Goal: Navigation & Orientation: Find specific page/section

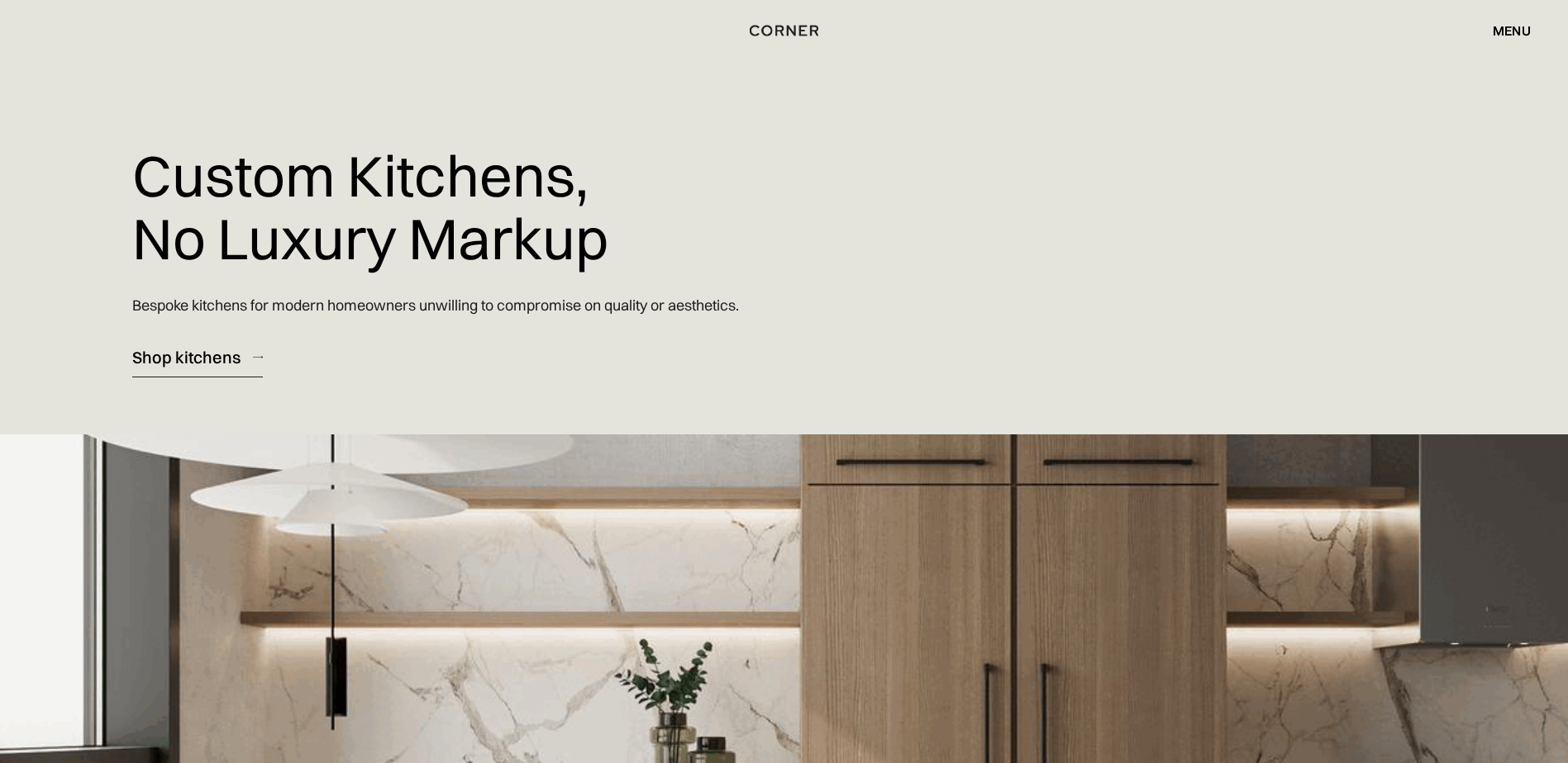
click at [1528, 30] on div "menu" at bounding box center [1511, 31] width 38 height 13
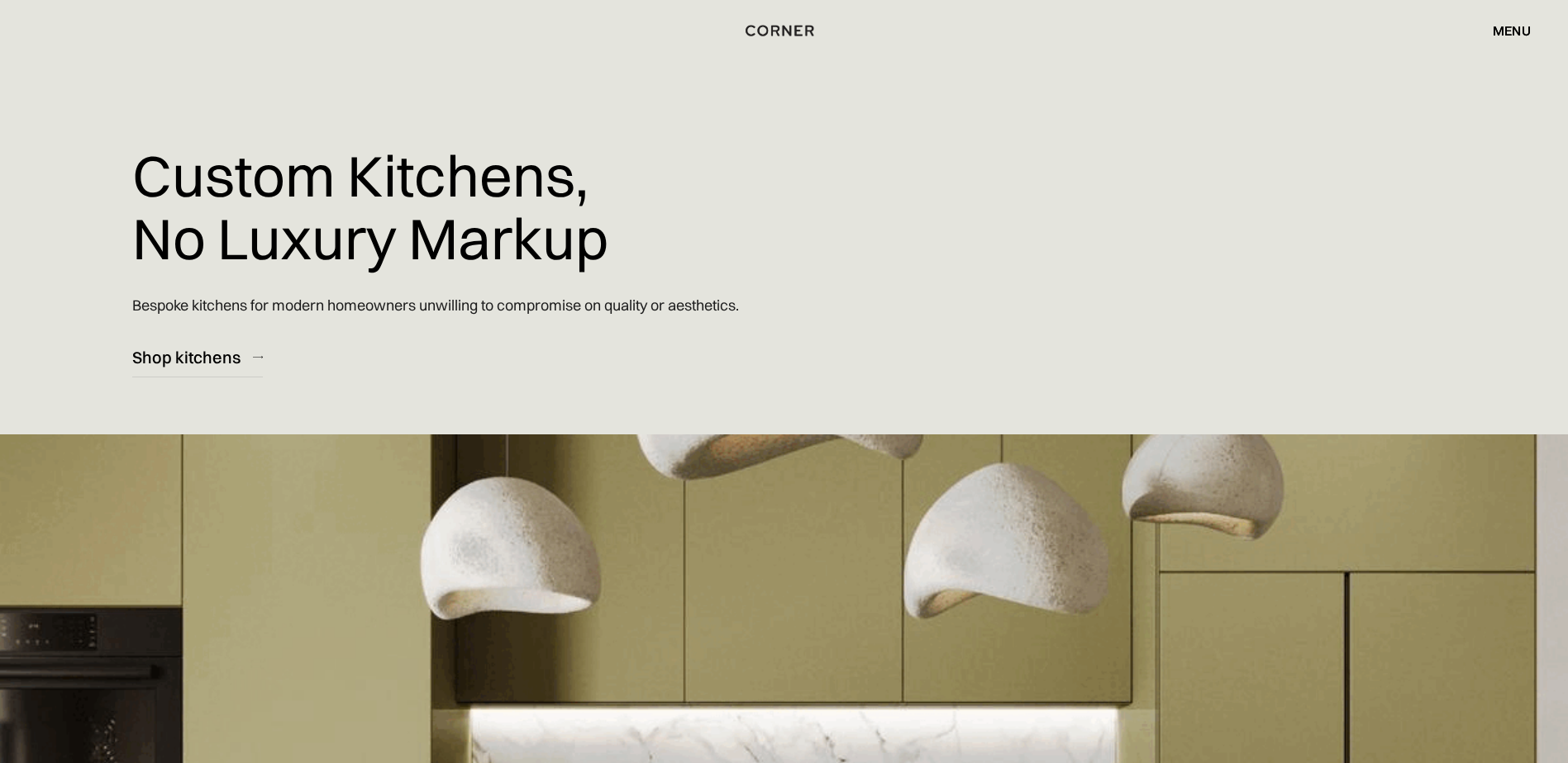
click at [1523, 27] on div "menu" at bounding box center [1511, 31] width 38 height 13
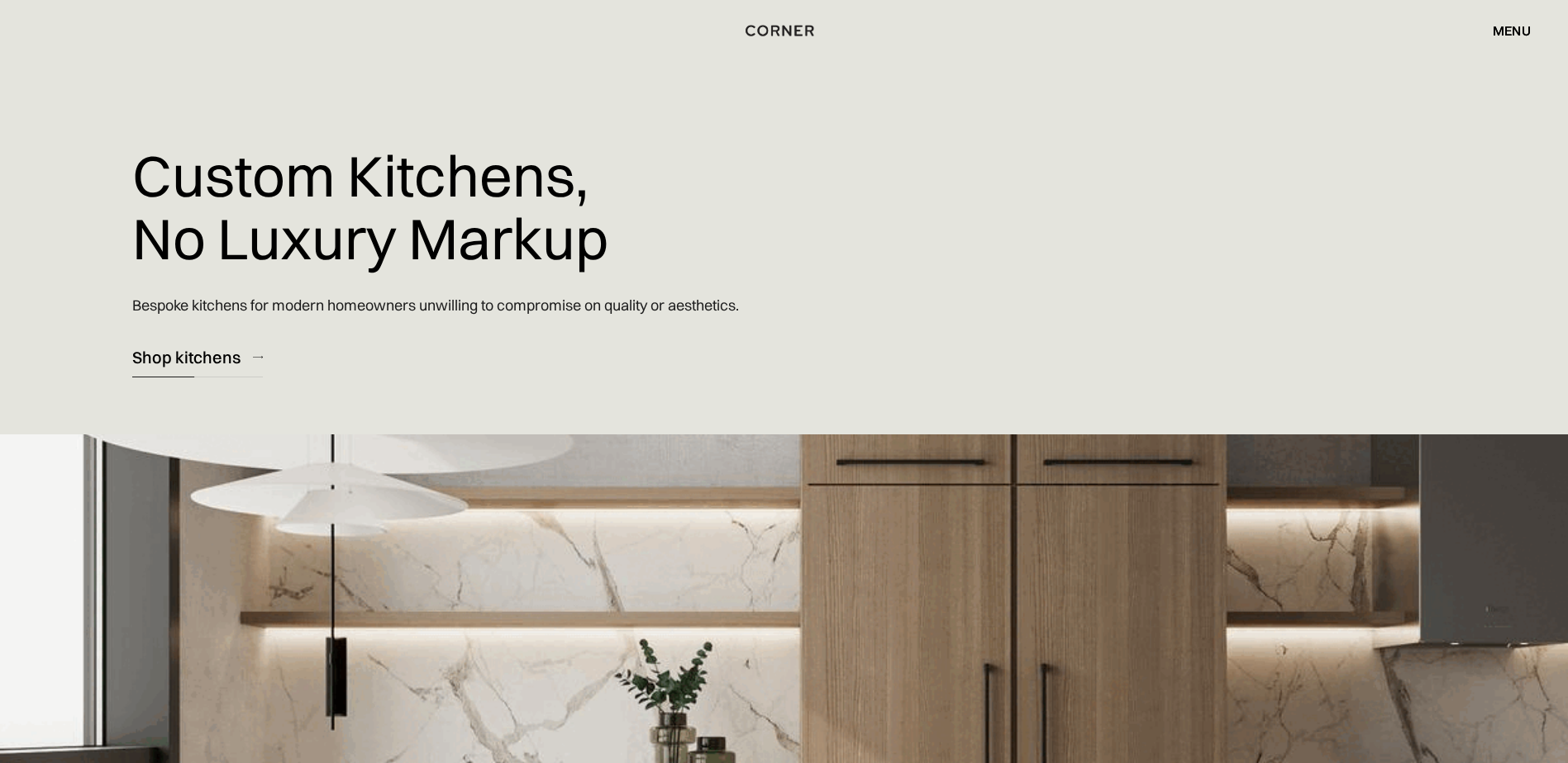
click at [206, 347] on div "Shop kitchens" at bounding box center [186, 357] width 108 height 22
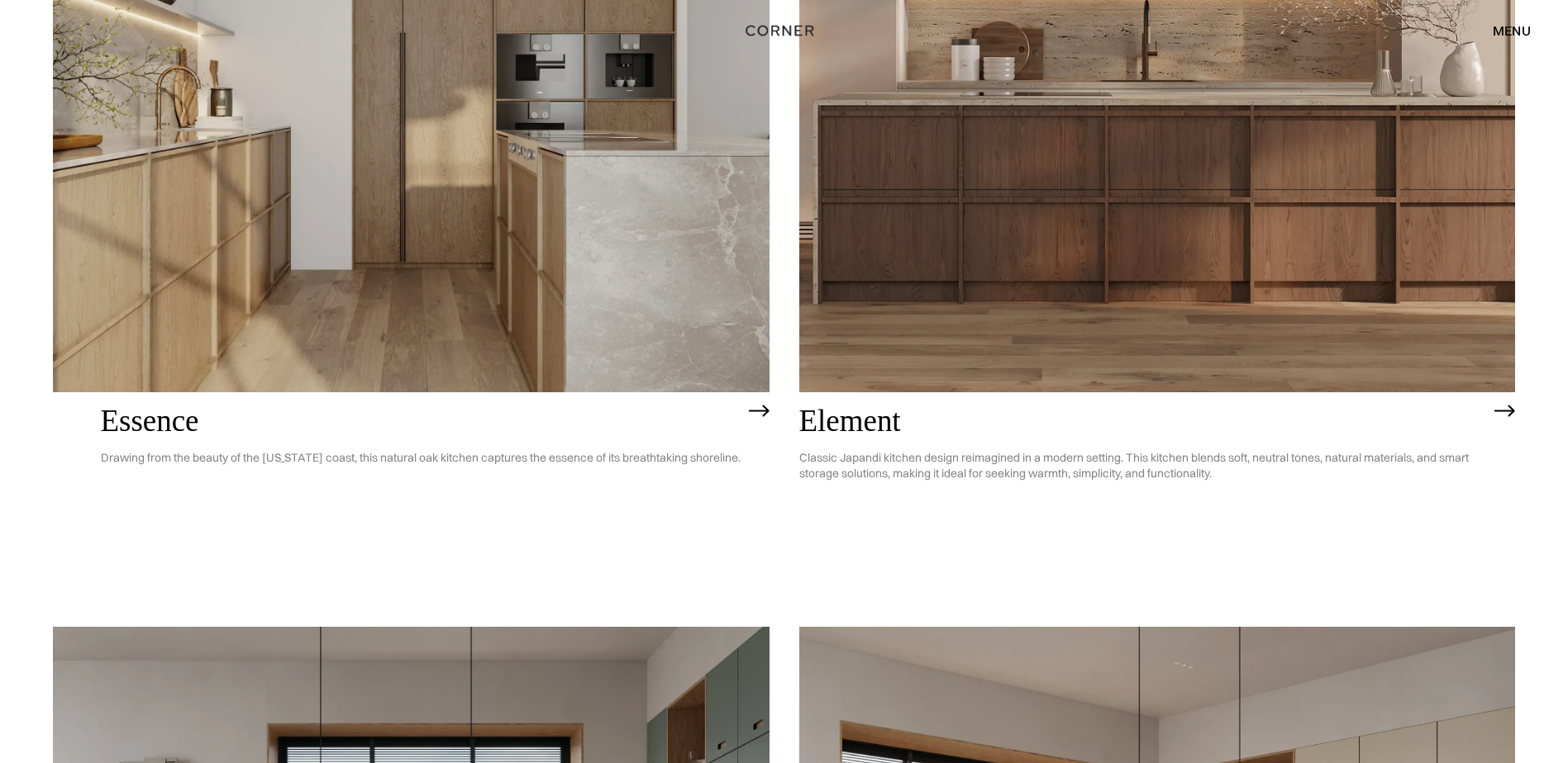
scroll to position [2027, 0]
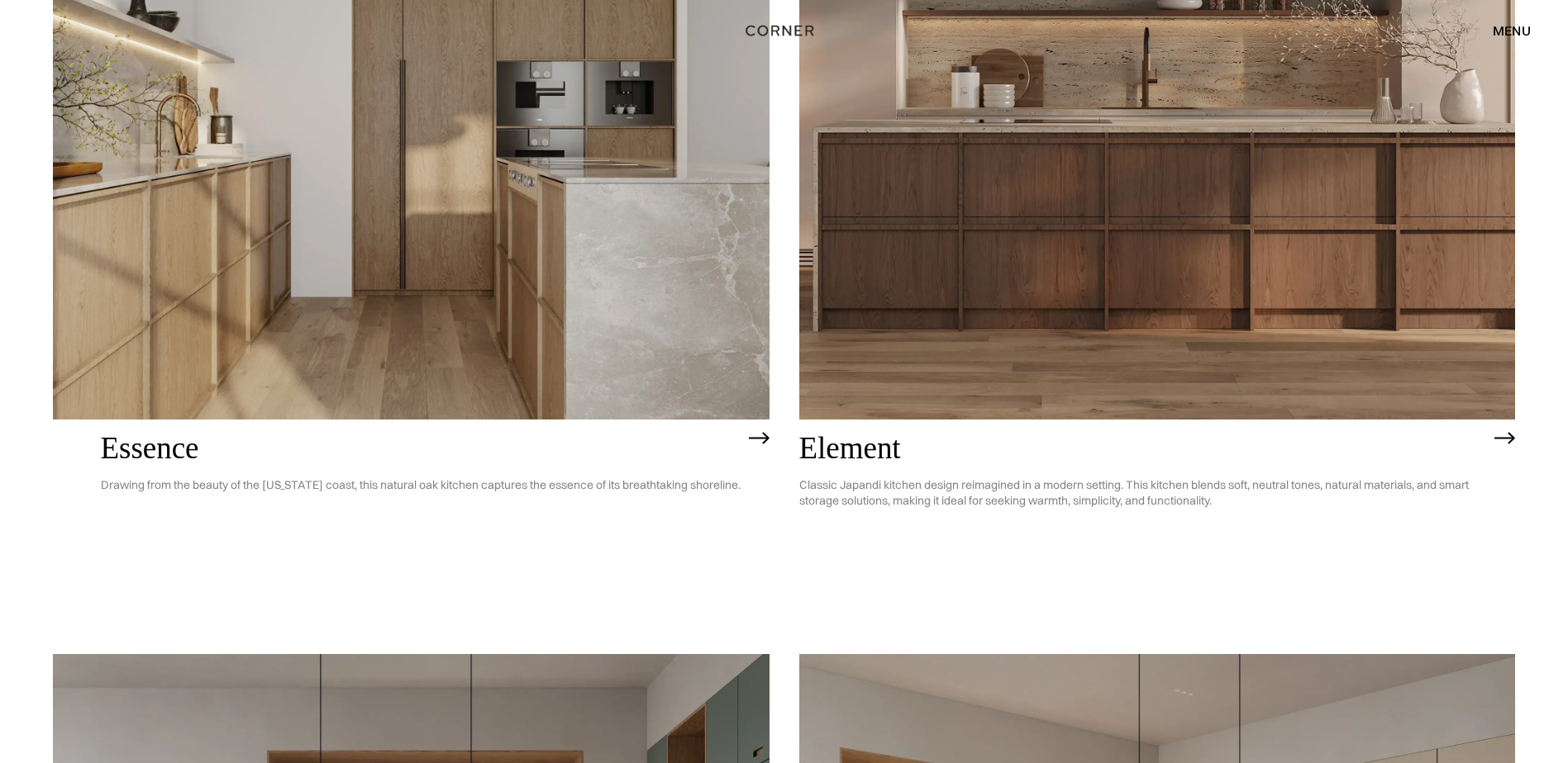
click at [466, 394] on img at bounding box center [411, 132] width 716 height 572
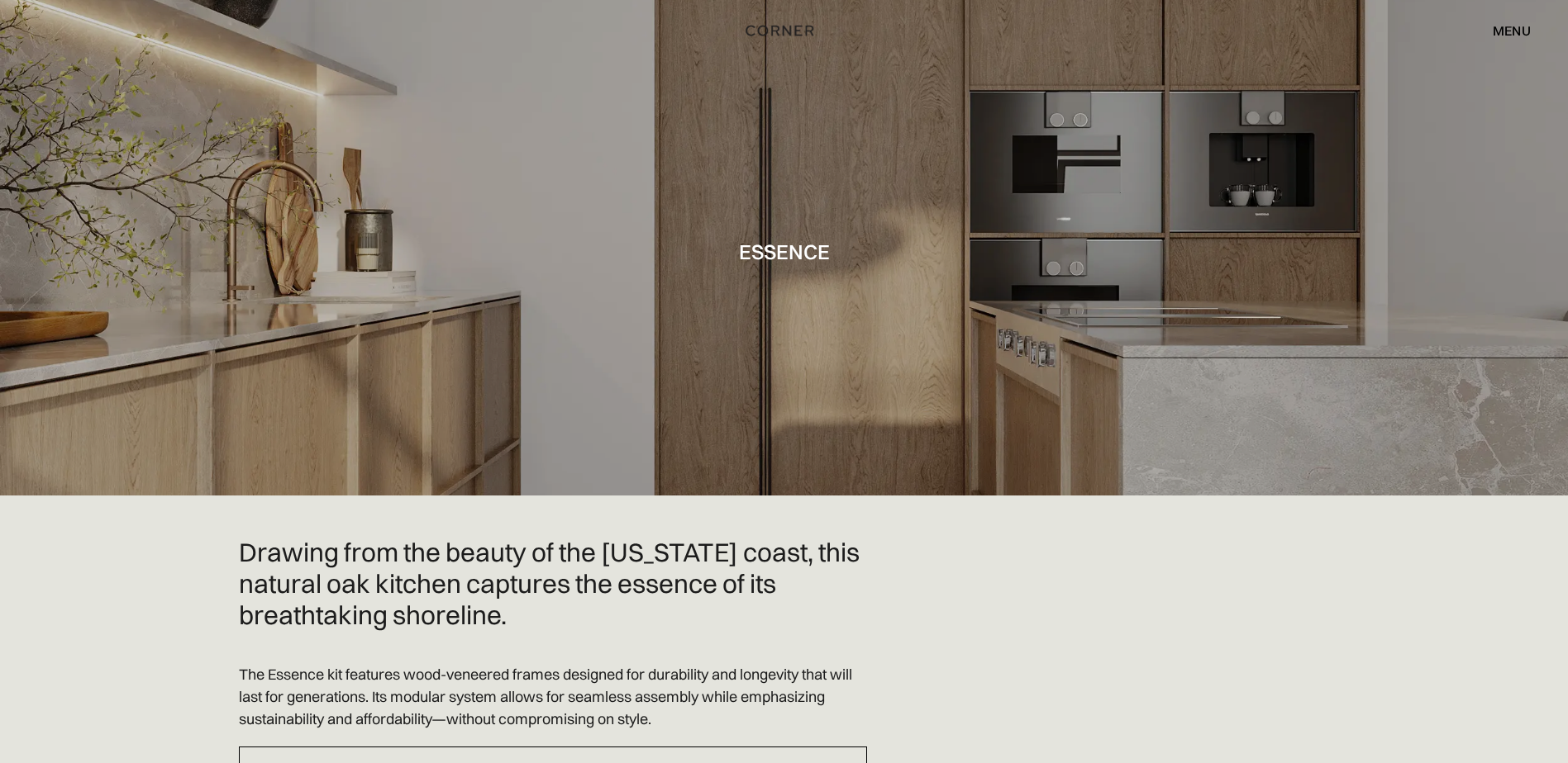
click at [1509, 34] on div "menu" at bounding box center [1511, 31] width 38 height 13
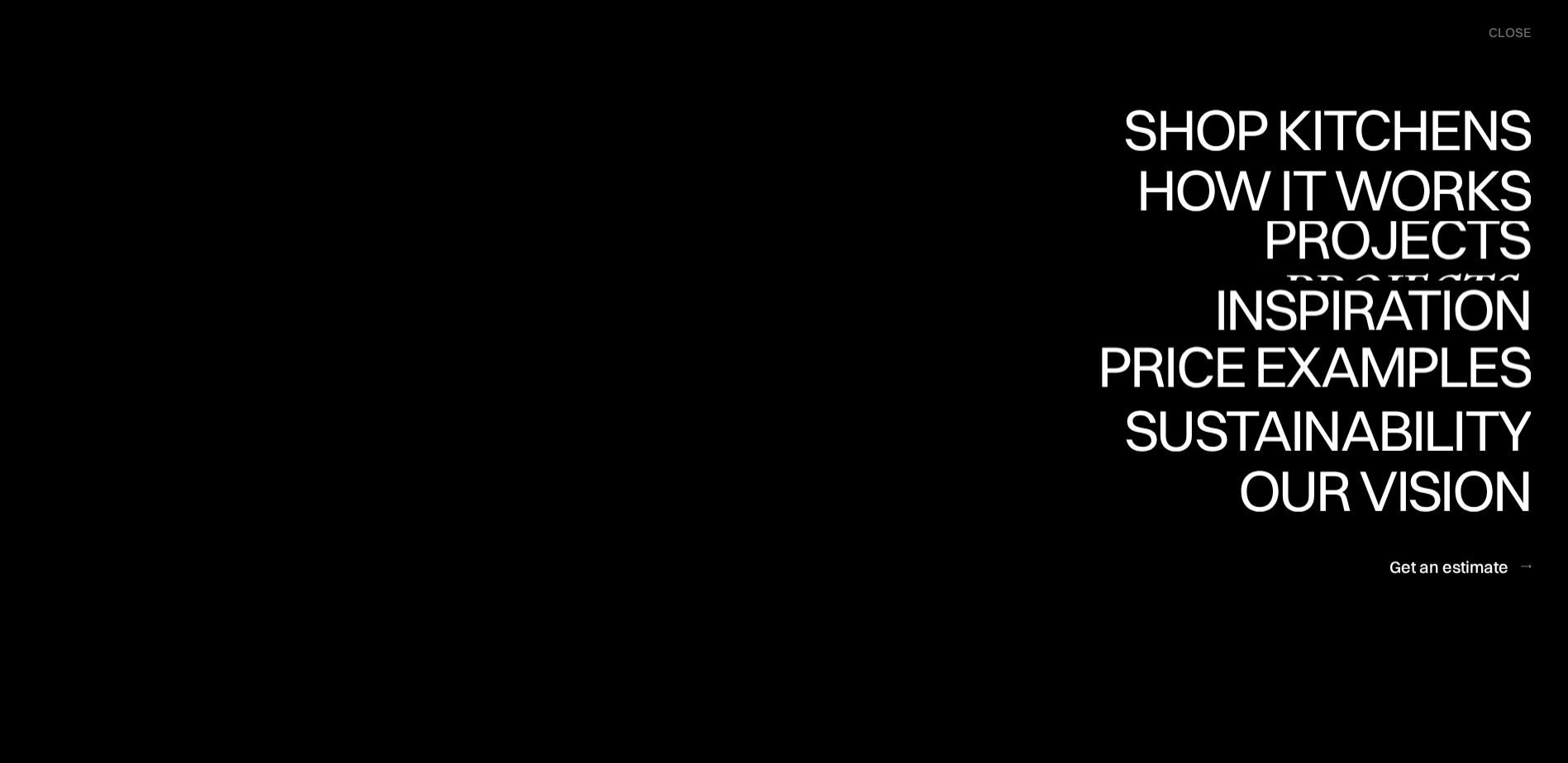
click at [1380, 245] on link "Projects Projects" at bounding box center [1398, 250] width 268 height 60
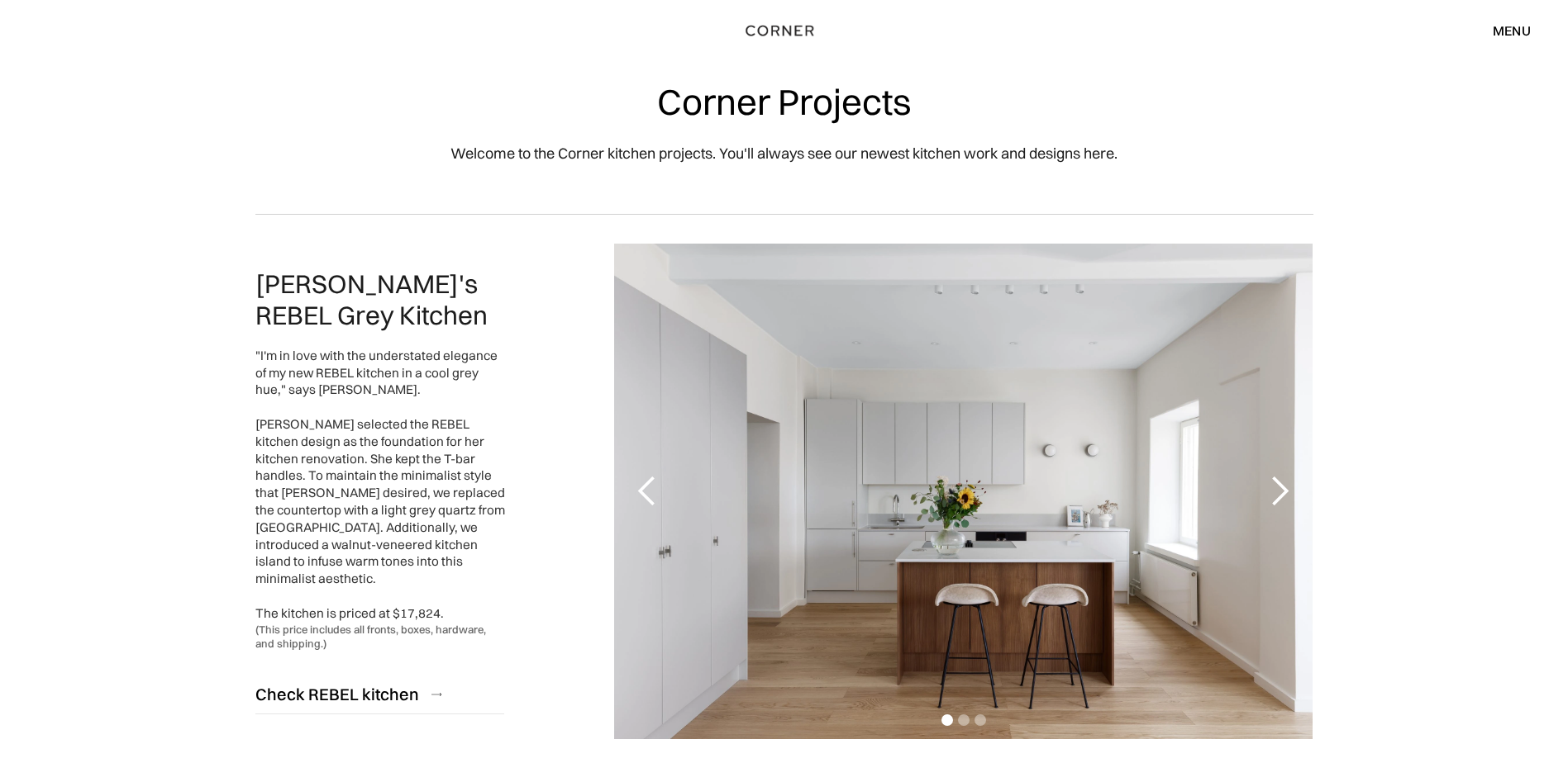
click at [1514, 33] on div "menu" at bounding box center [1511, 31] width 38 height 13
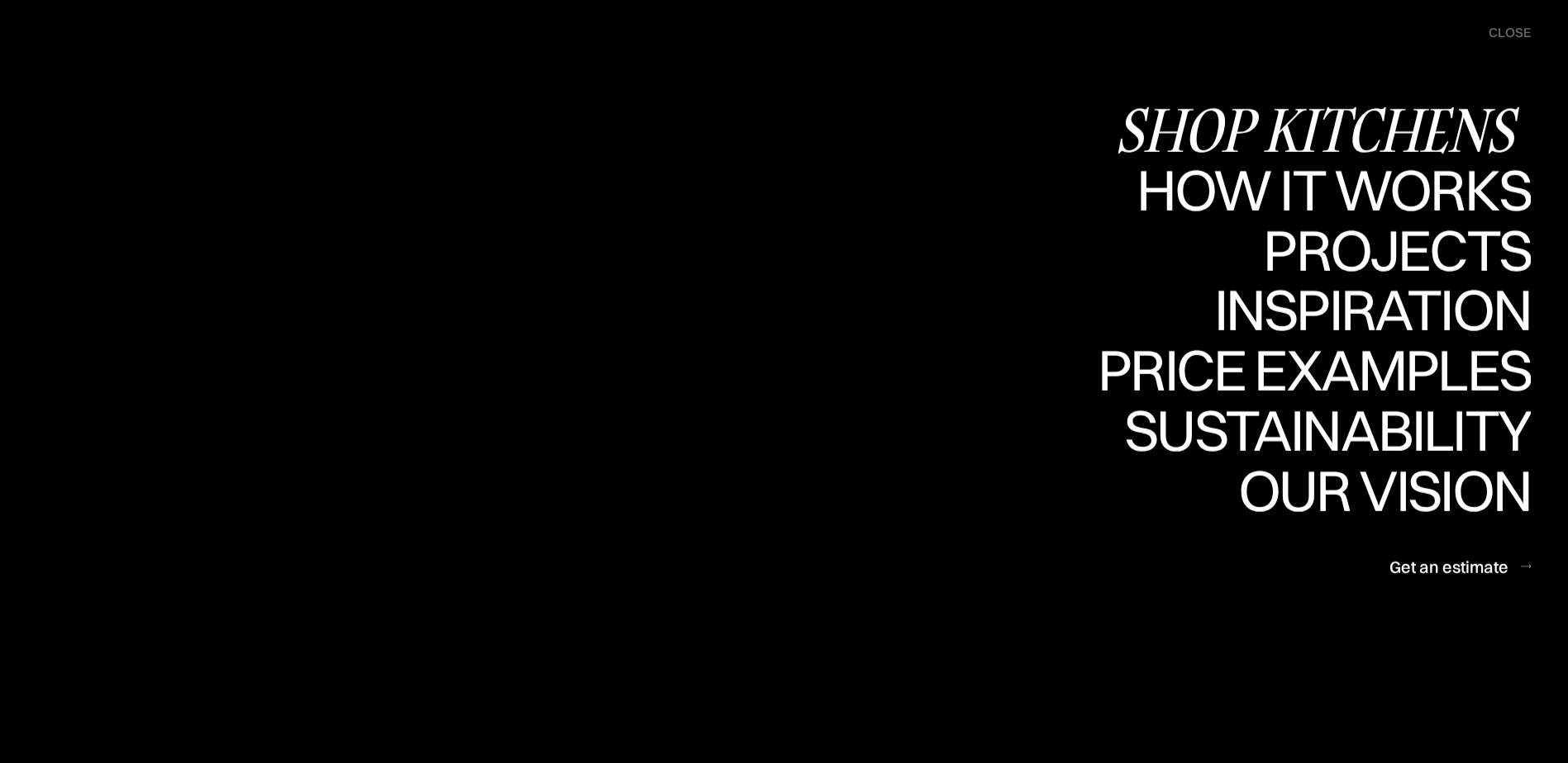
click at [1324, 130] on div "Shop Kitchens" at bounding box center [1323, 129] width 416 height 57
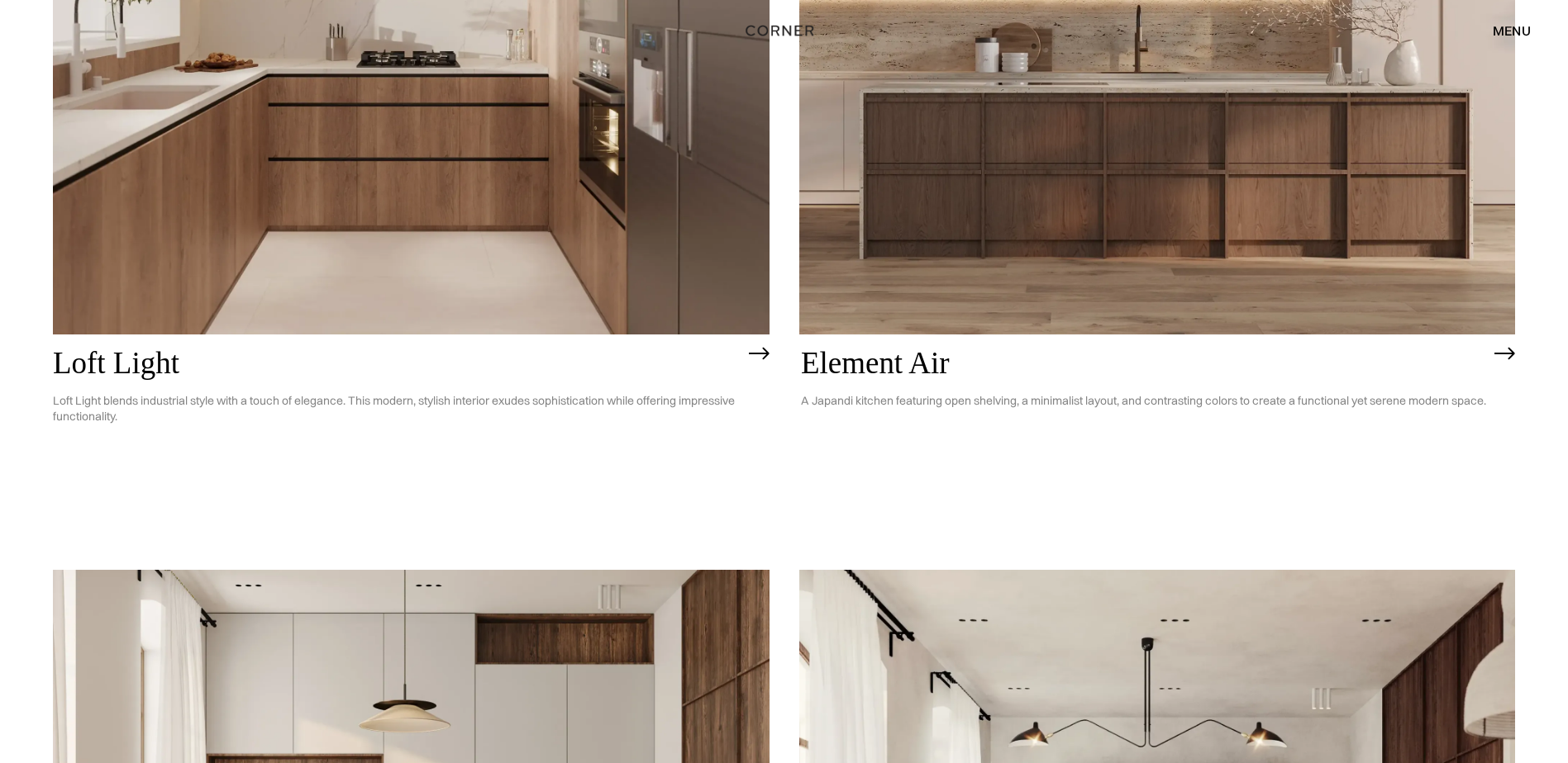
scroll to position [992, 0]
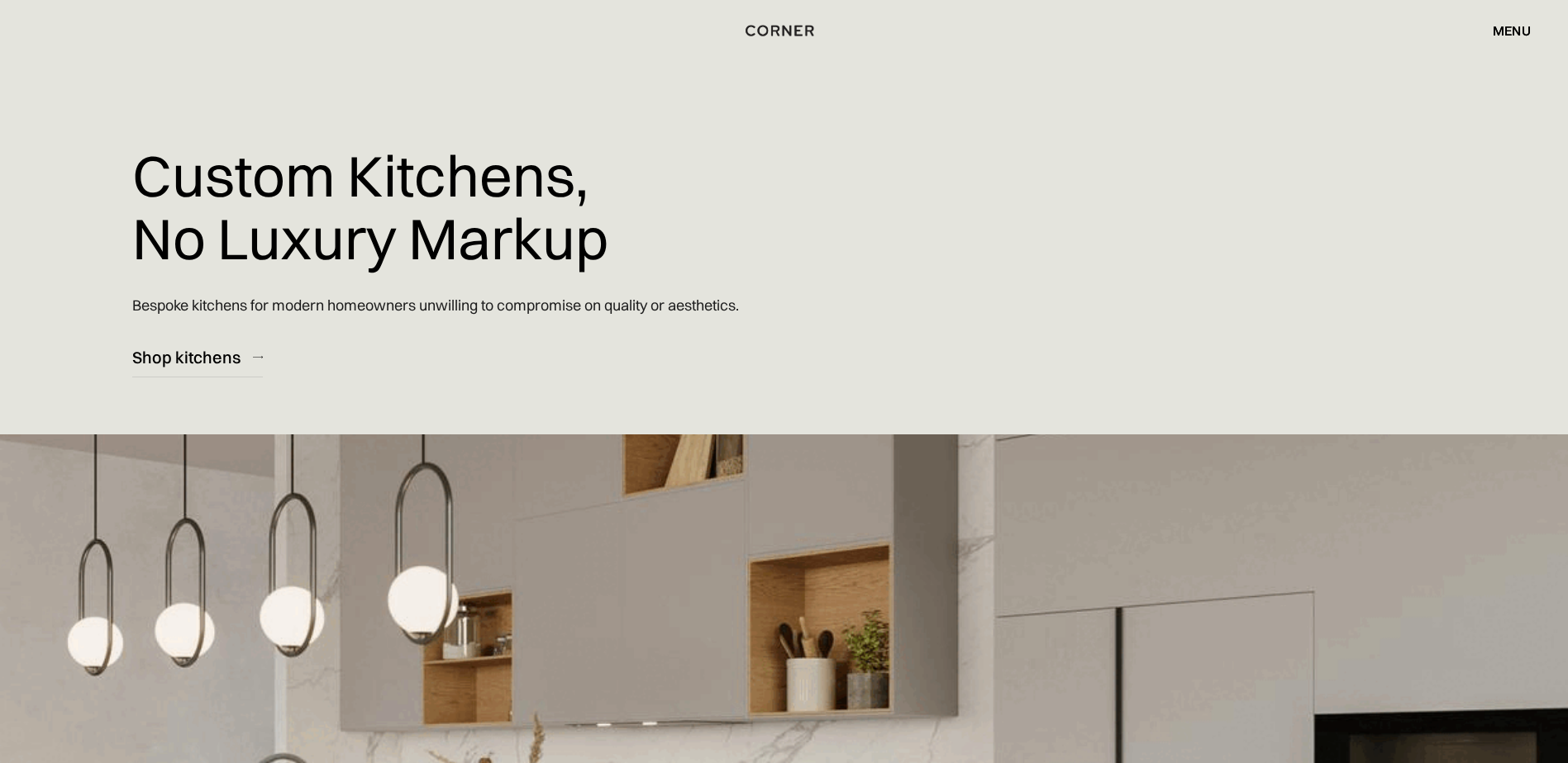
click at [1526, 27] on div "menu" at bounding box center [1511, 31] width 38 height 13
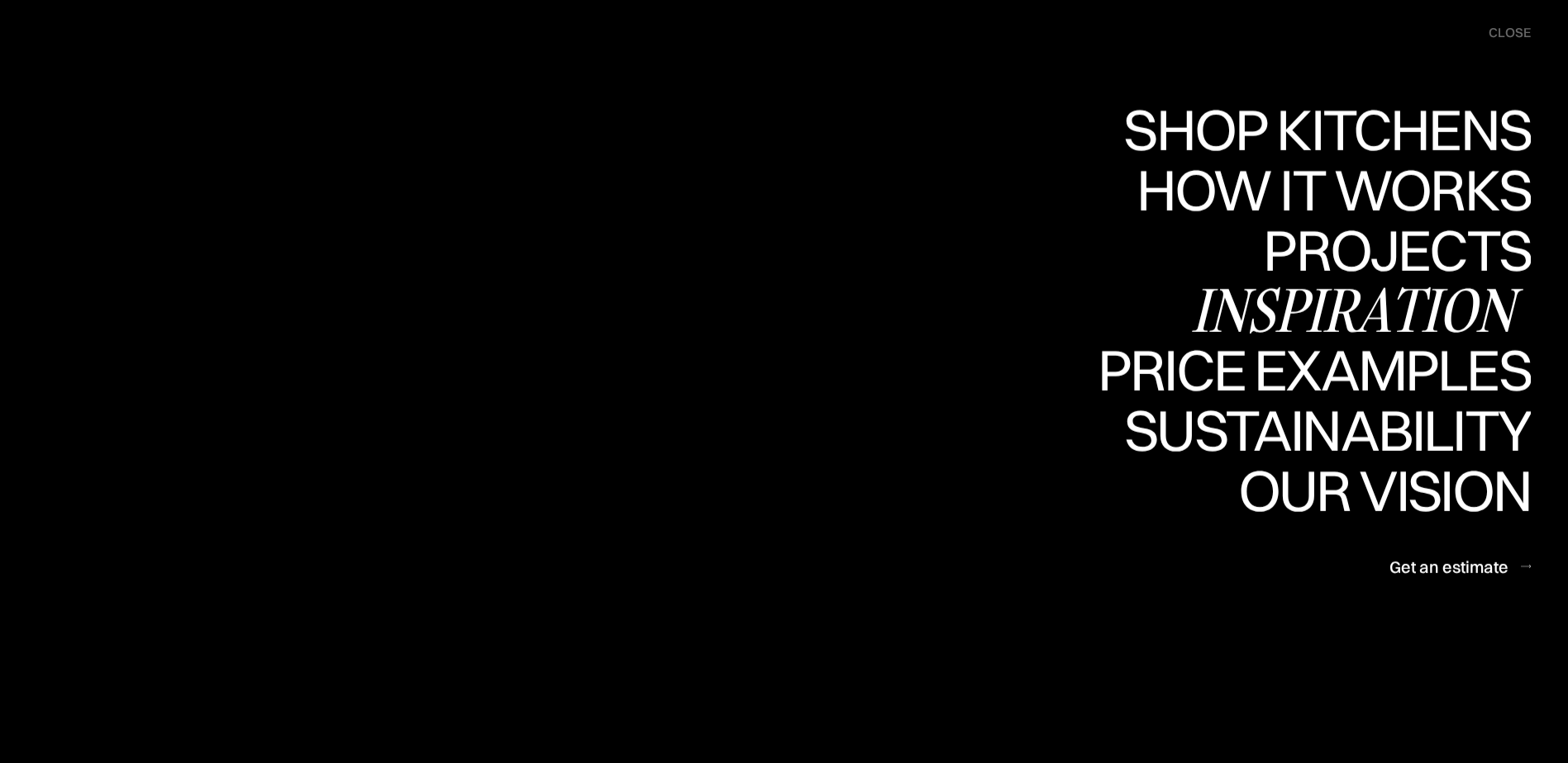
click at [1352, 313] on div "Inspiration" at bounding box center [1360, 309] width 340 height 57
